Goal: Task Accomplishment & Management: Complete application form

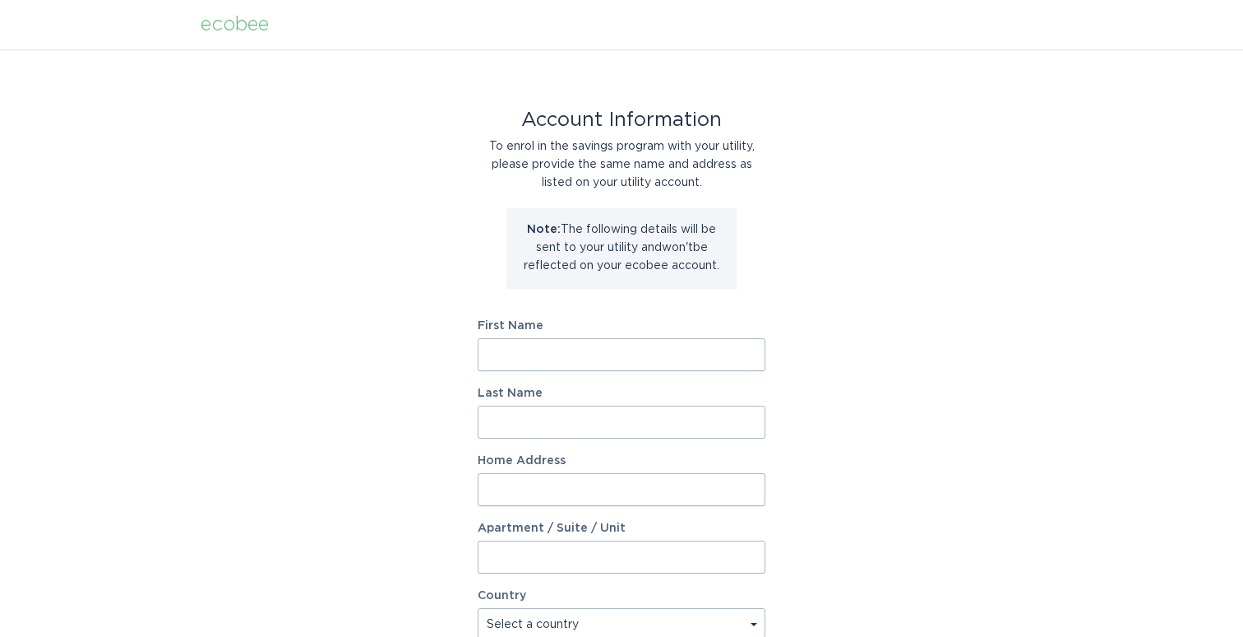
click at [673, 356] on input "First Name" at bounding box center [622, 354] width 288 height 33
type input "Surabhi"
click at [511, 419] on input "Last Name" at bounding box center [622, 421] width 288 height 33
type input "Gaur"
click at [315, 490] on div "Account Information To enrol in the savings program with your utility, please p…" at bounding box center [621, 503] width 1243 height 909
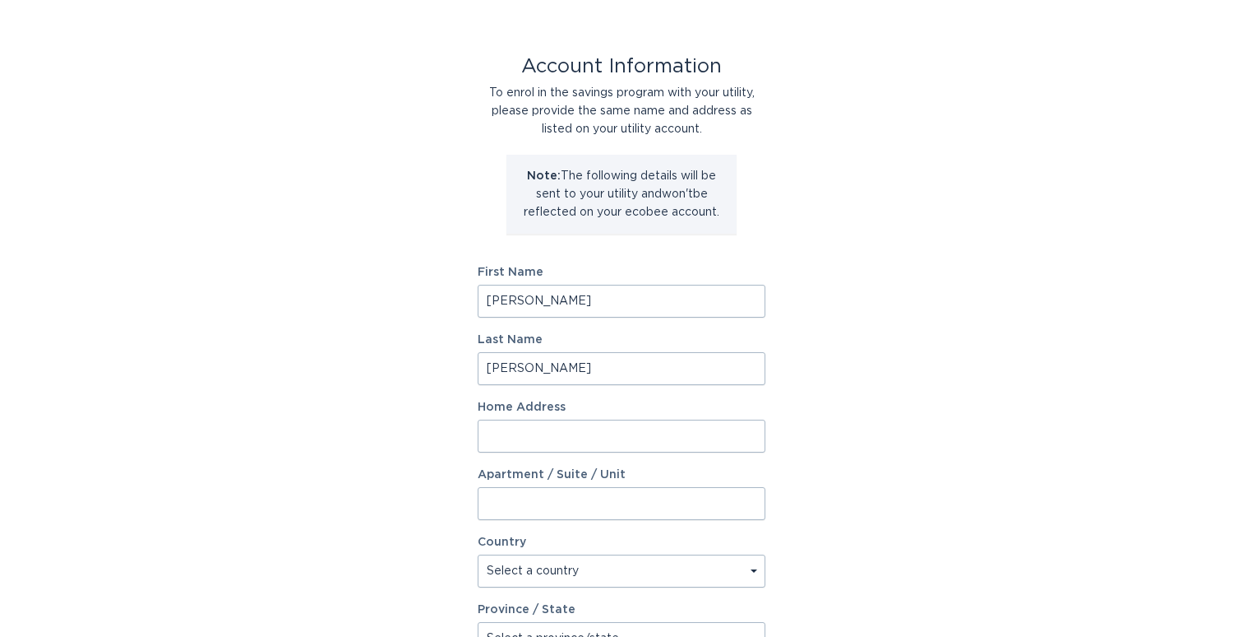
scroll to position [57, 0]
click at [562, 437] on input "Home Address" at bounding box center [622, 432] width 288 height 33
type input "12651 Weber Ln"
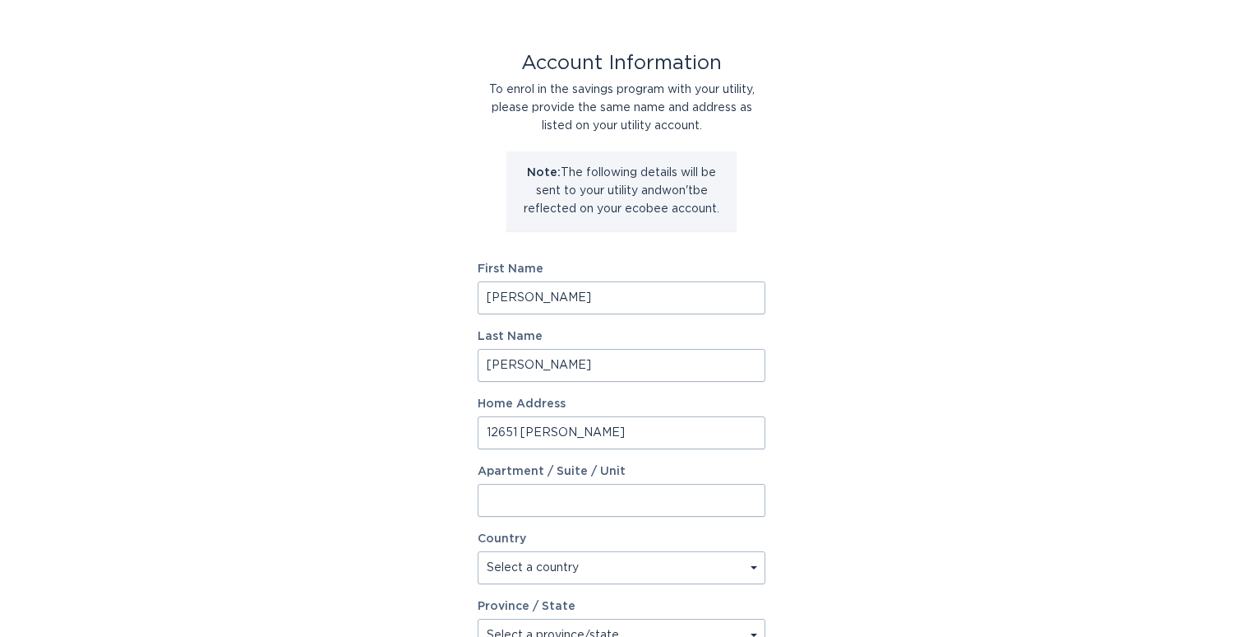
select select "US"
type input "Rogers"
type input "55374"
select select "MN"
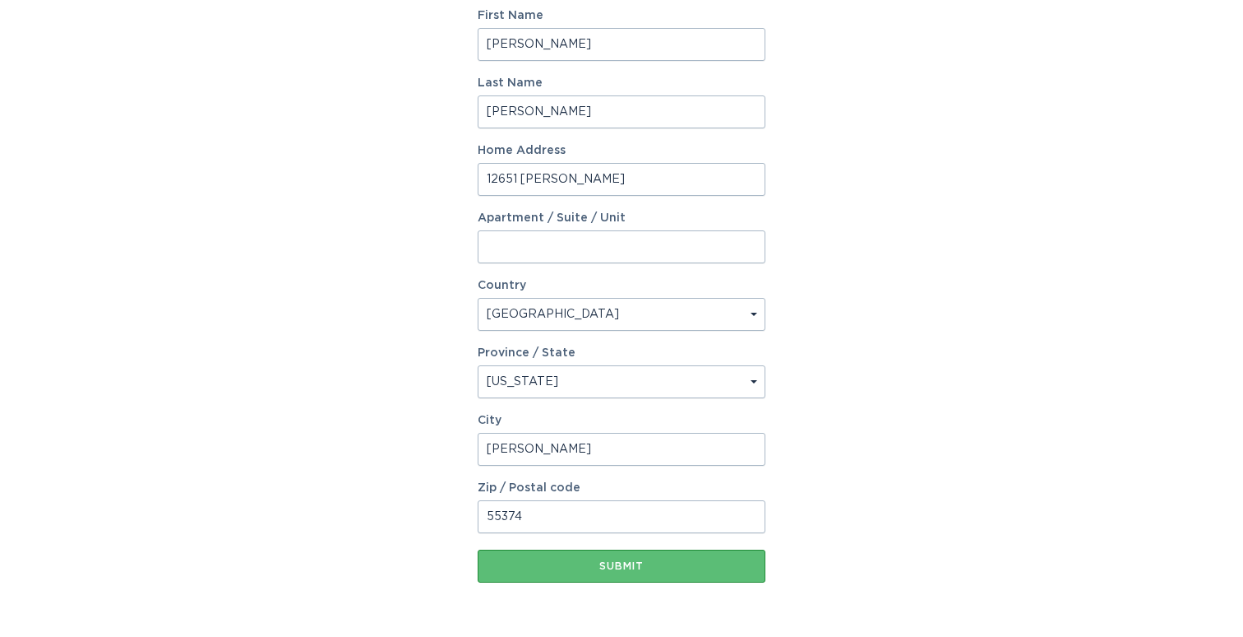
scroll to position [364, 0]
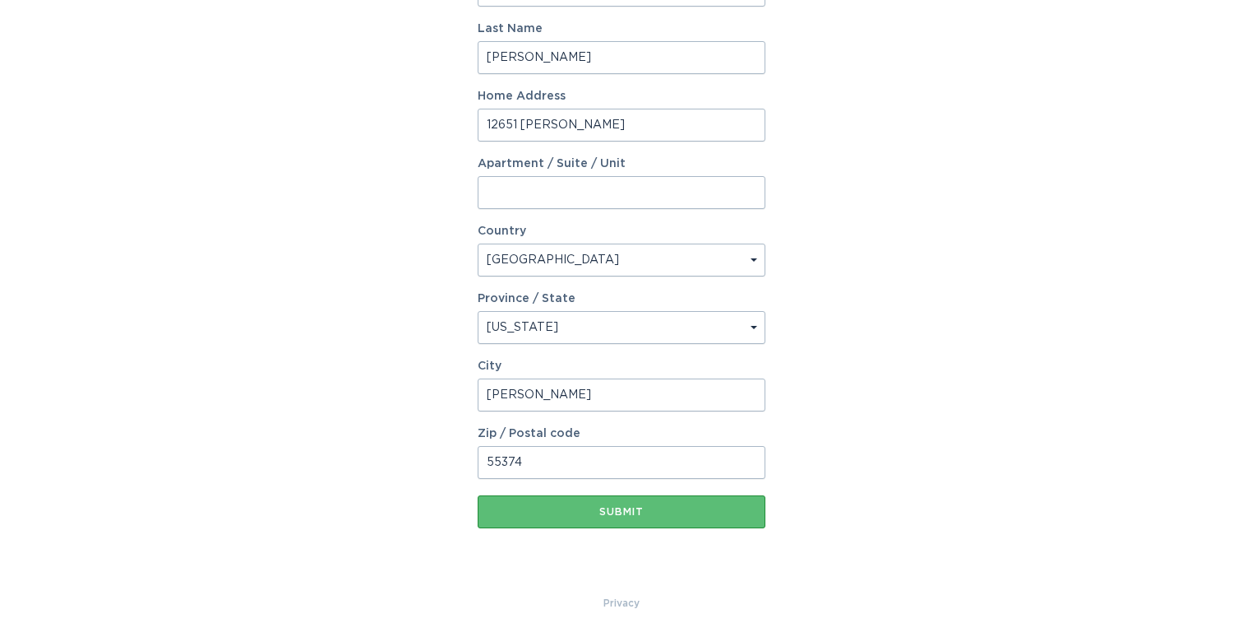
click at [583, 500] on button "Submit" at bounding box center [622, 511] width 288 height 33
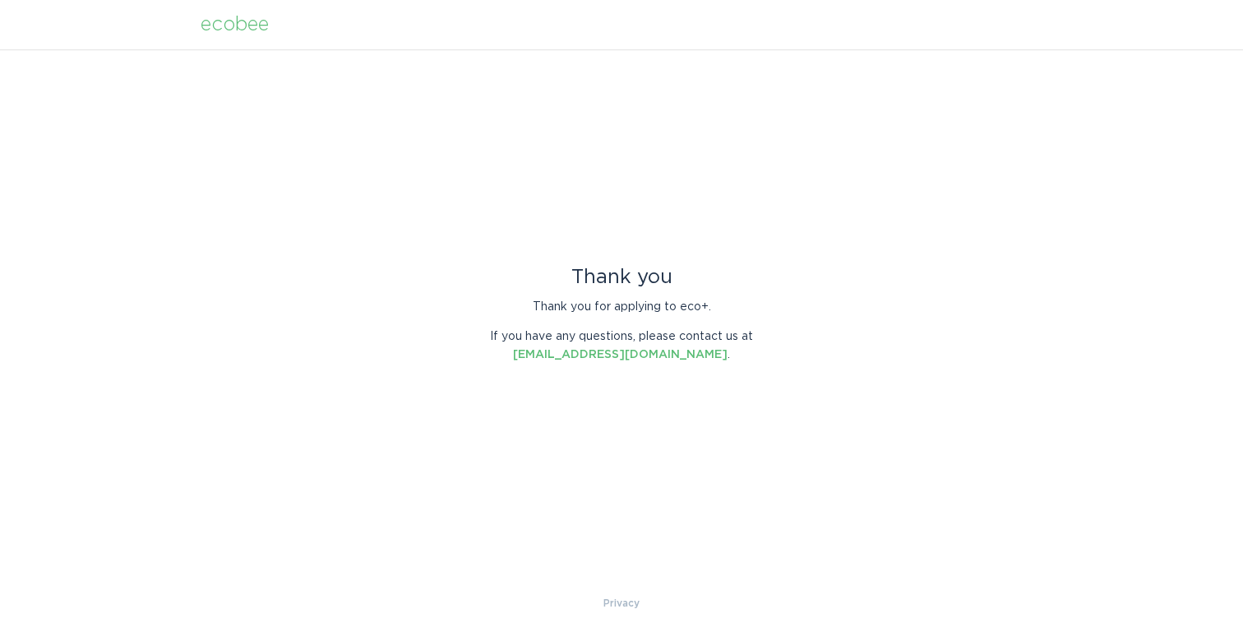
scroll to position [0, 0]
